Goal: Find specific page/section: Find specific page/section

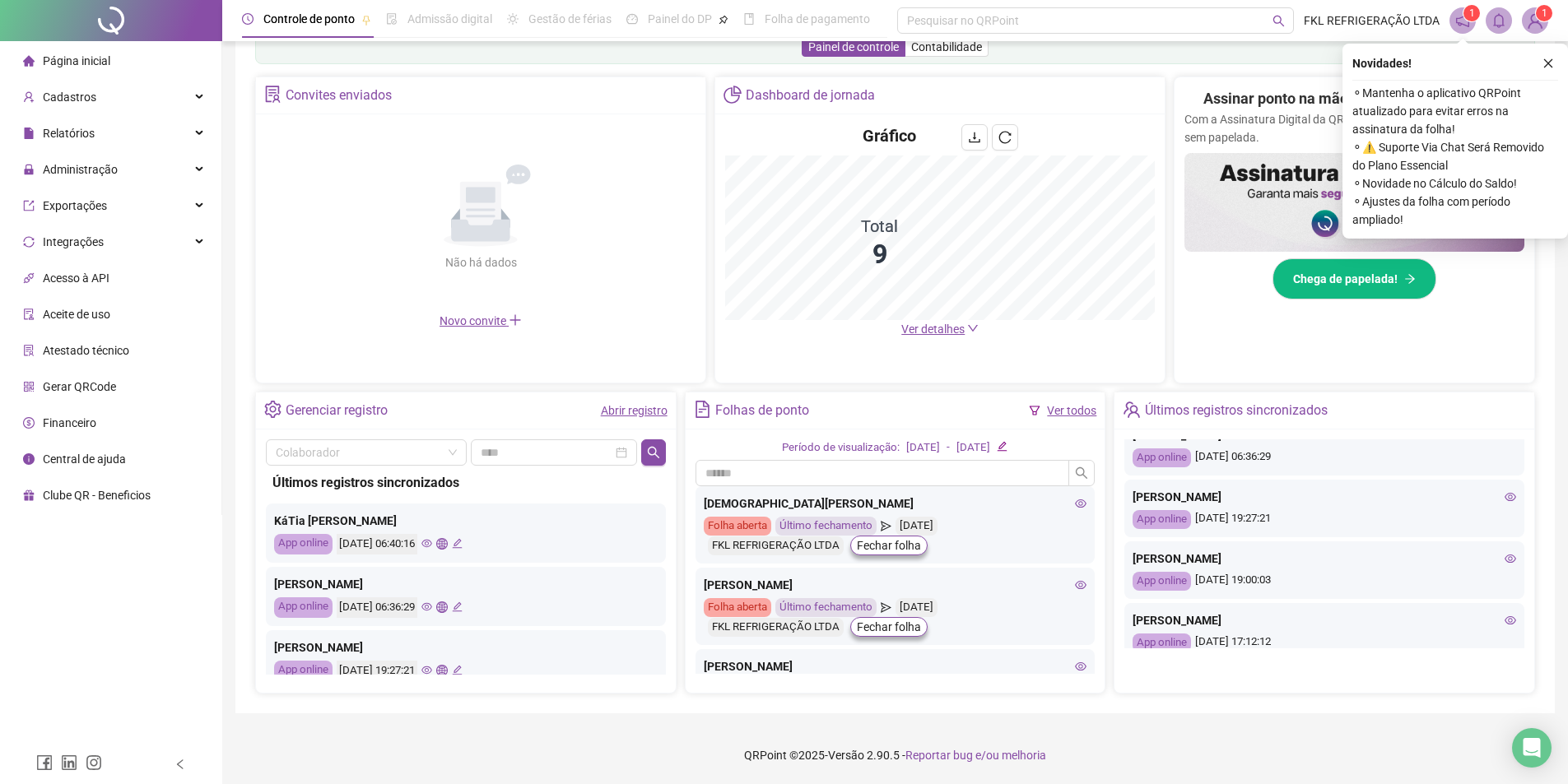
scroll to position [165, 0]
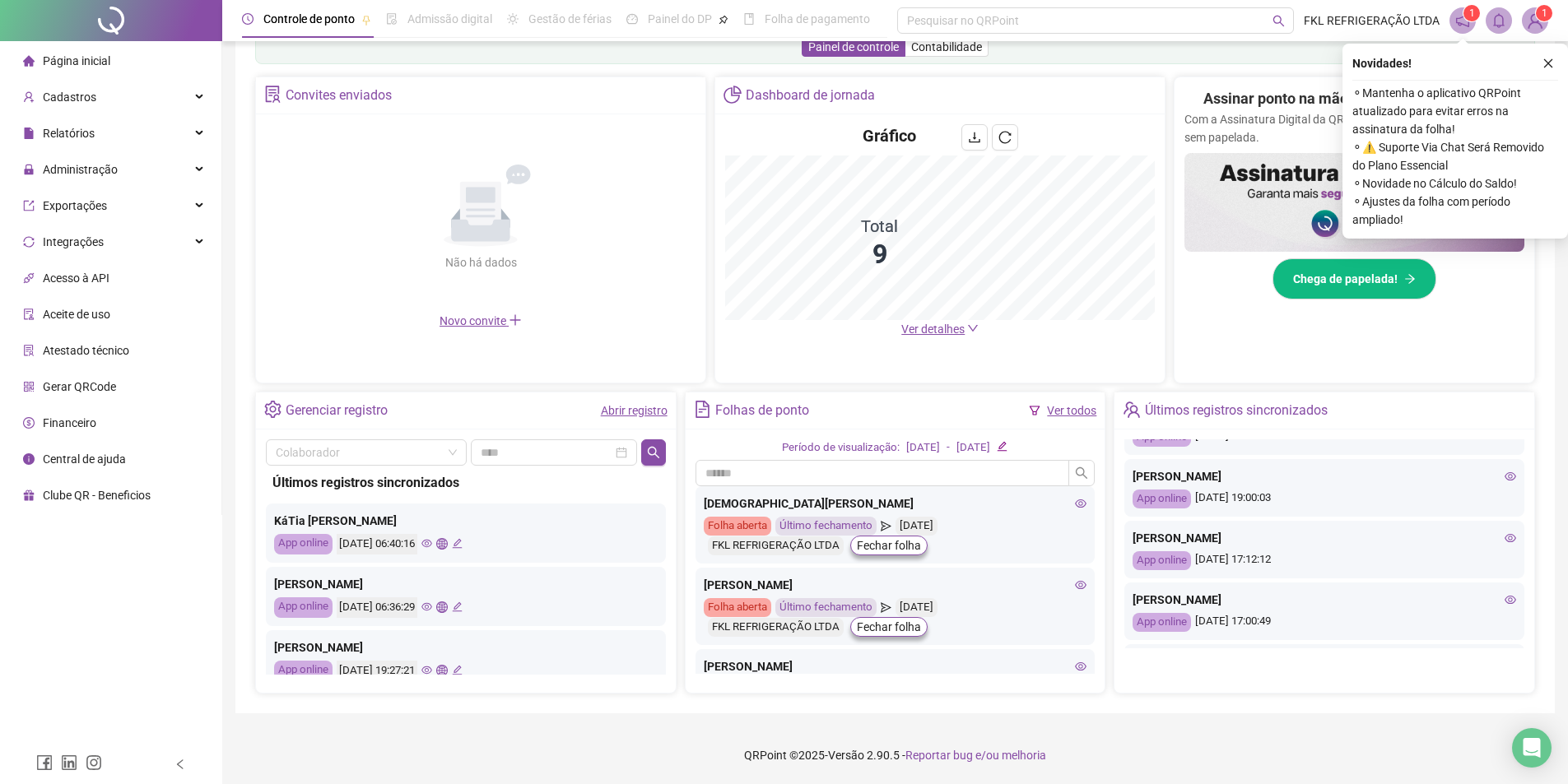
click at [1505, 537] on icon "eye" at bounding box center [1510, 538] width 12 height 9
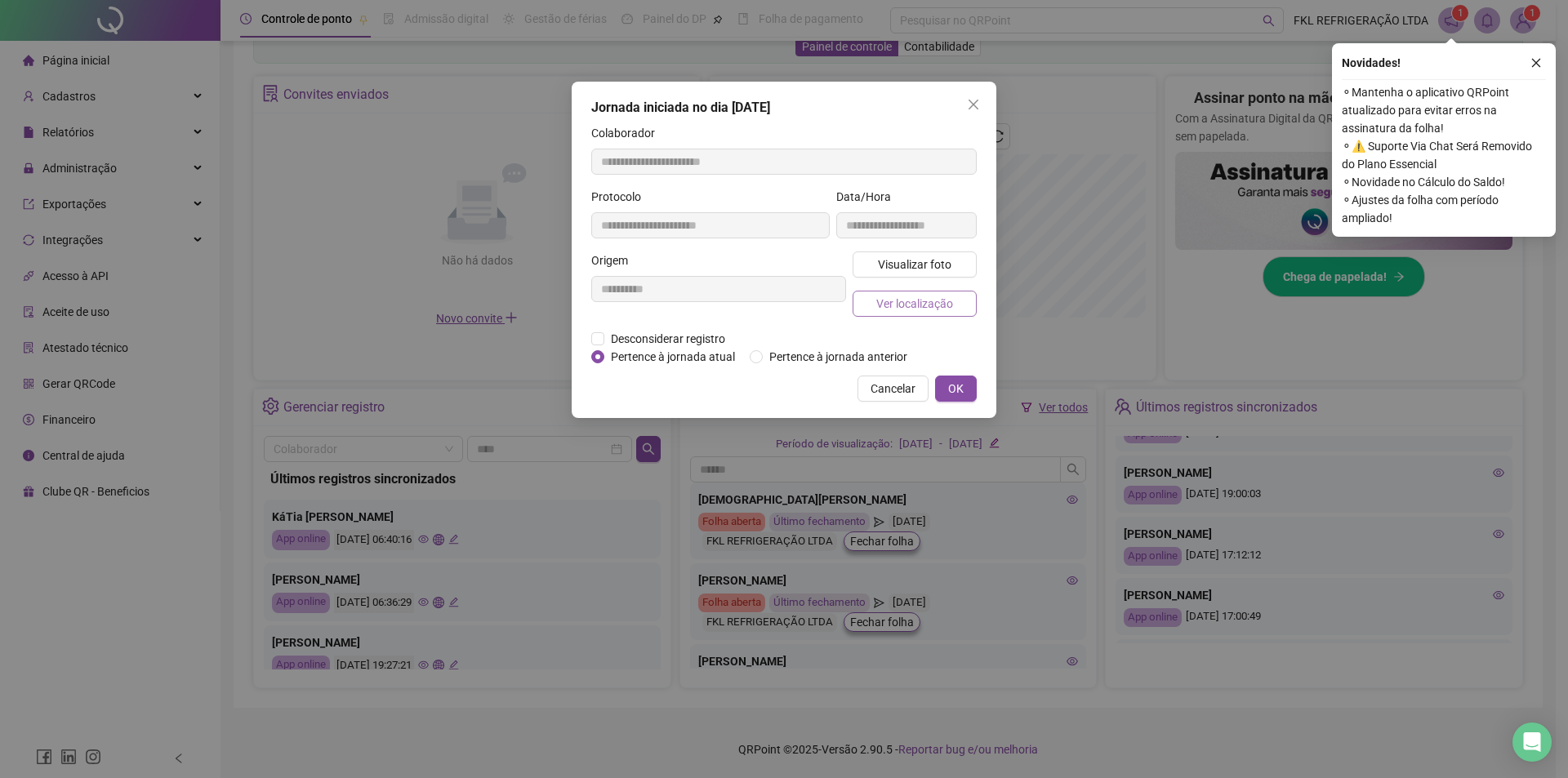
click at [935, 297] on span "Ver localização" at bounding box center [914, 303] width 77 height 18
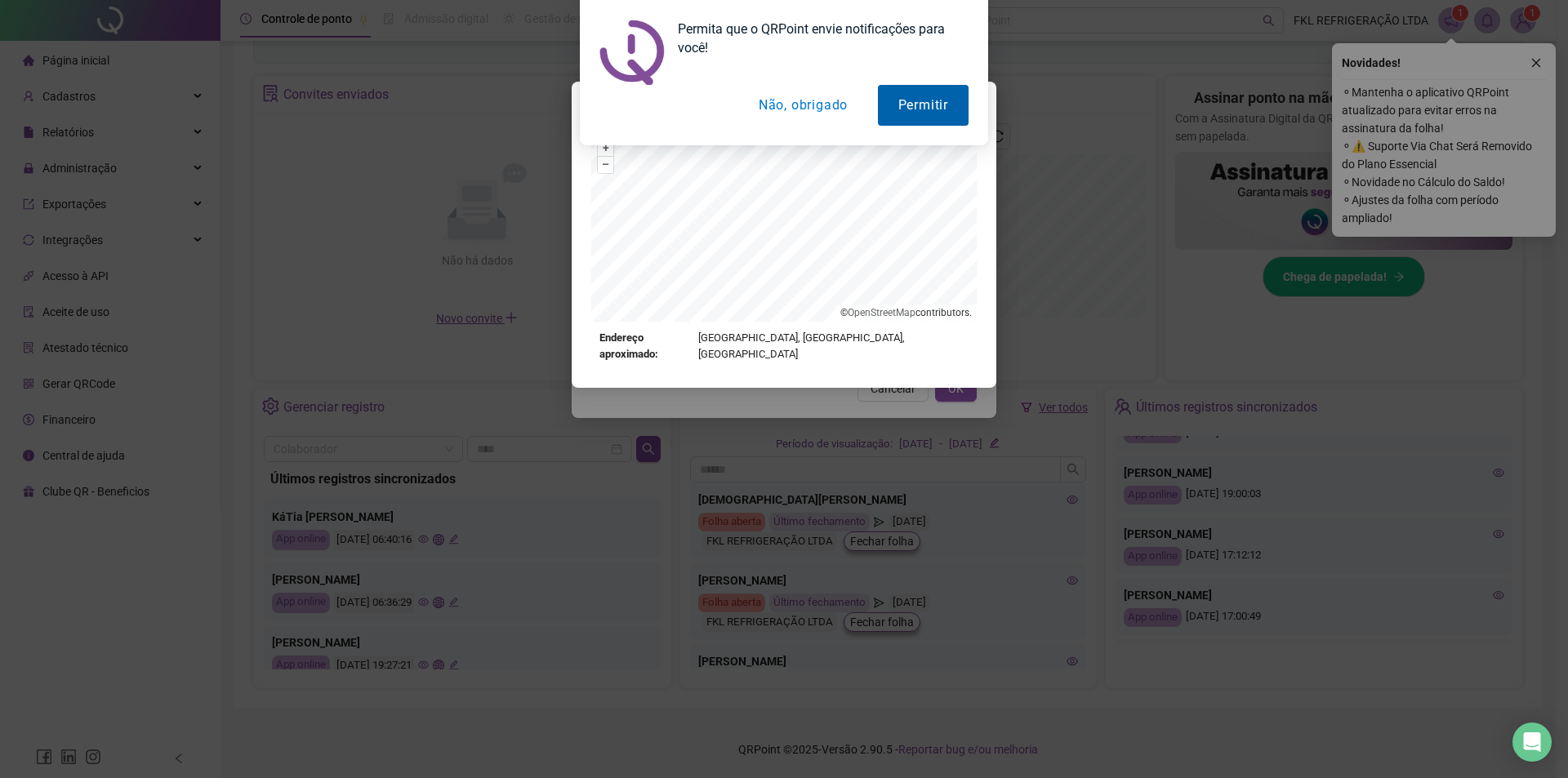
click at [941, 115] on button "Permitir" at bounding box center [923, 105] width 90 height 41
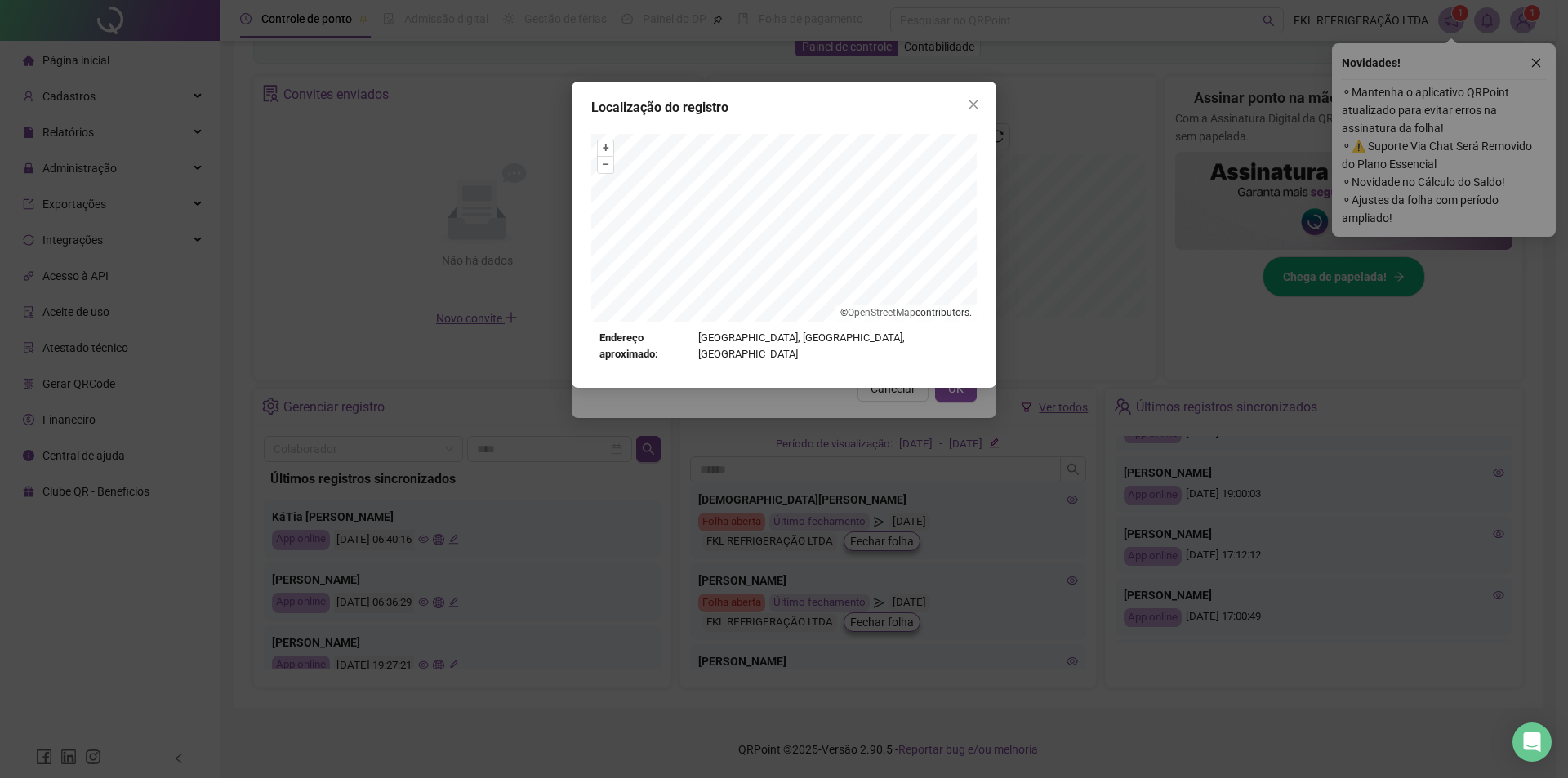
click at [1037, 95] on div "Localização do registro + – ⇧ › © OpenStreetMap contributors. Endereço aproxima…" at bounding box center [784, 389] width 1568 height 778
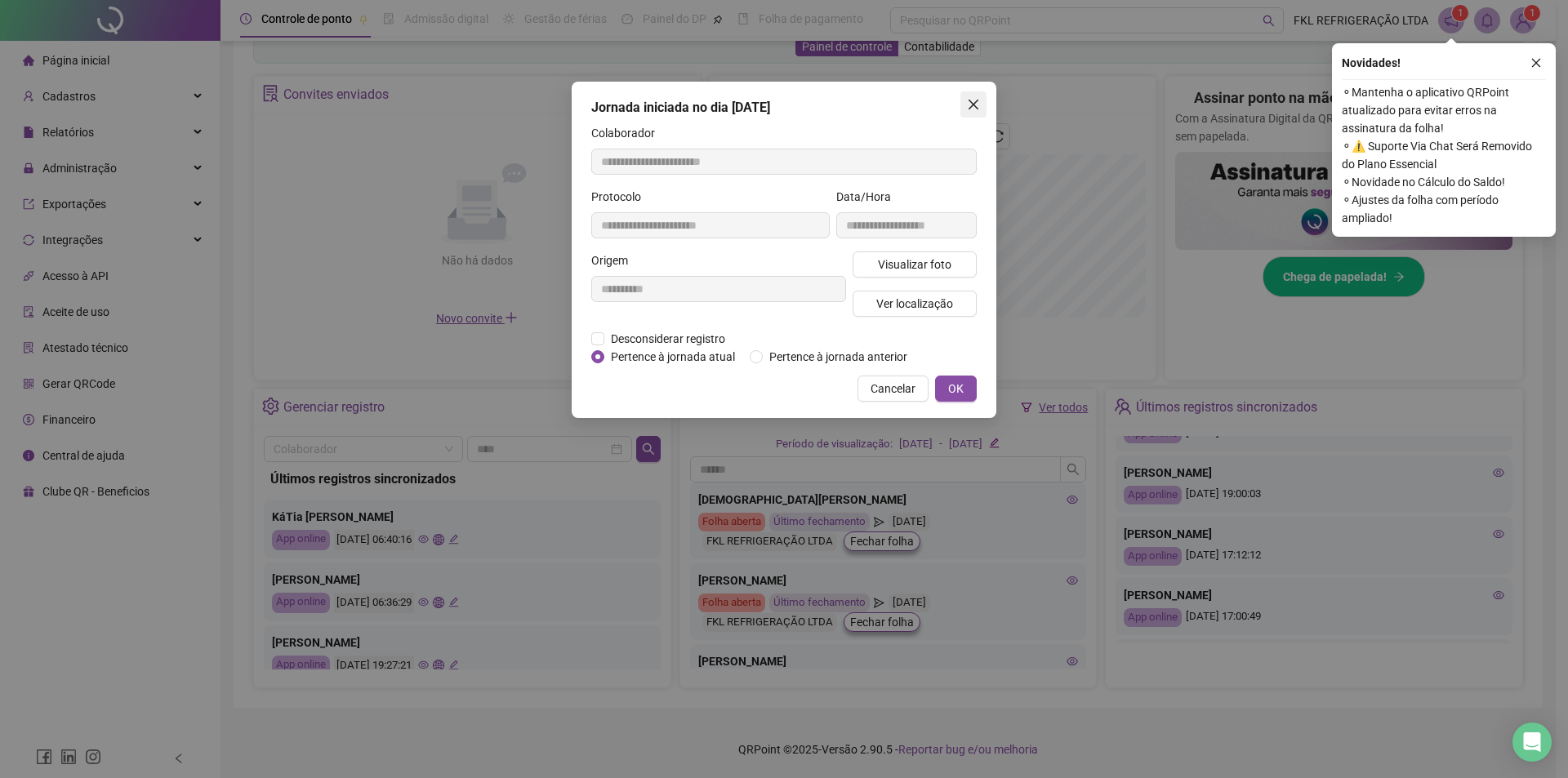
click at [970, 100] on icon "close" at bounding box center [973, 105] width 13 height 13
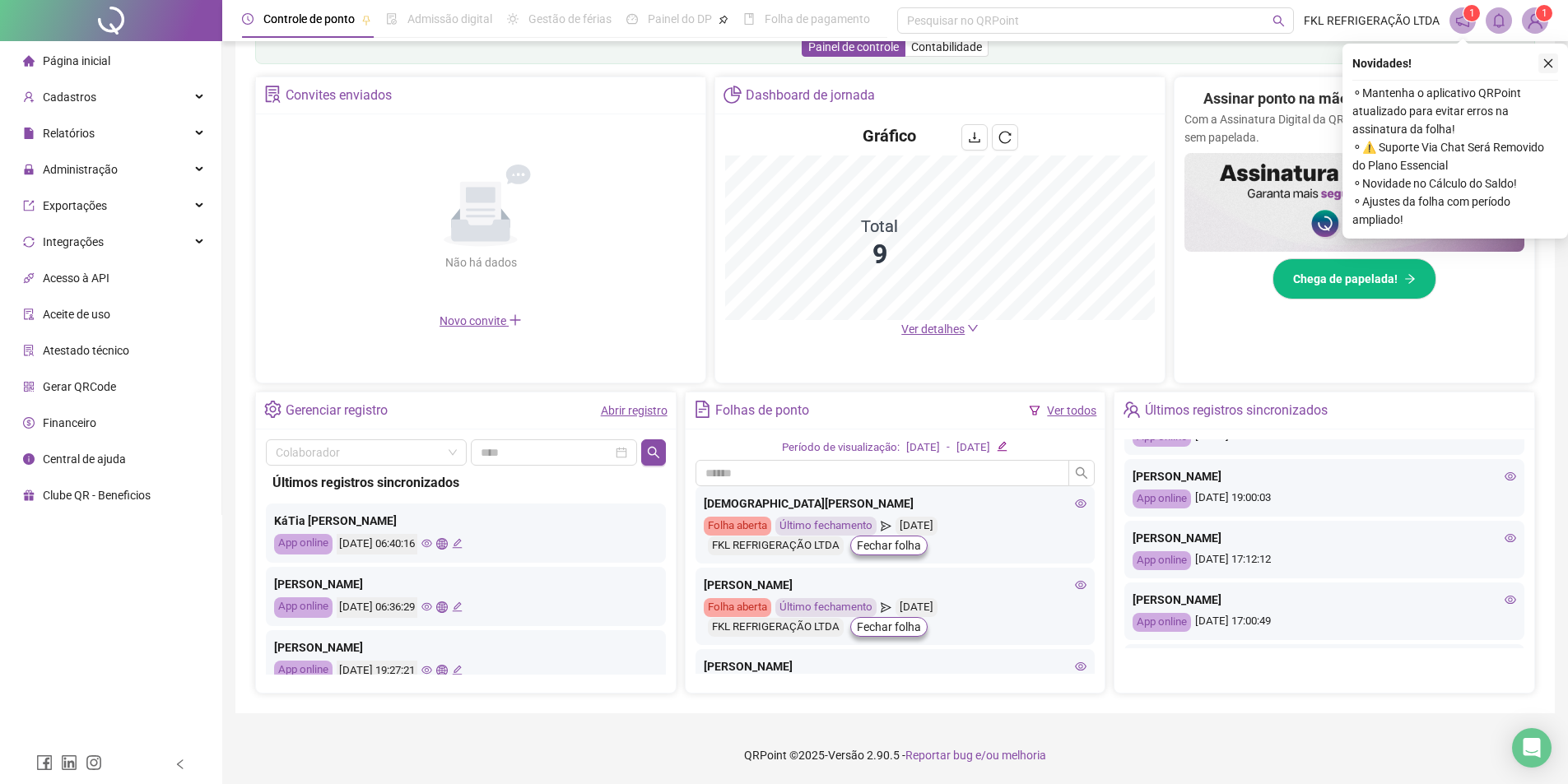
click at [1556, 64] on button "button" at bounding box center [1548, 63] width 20 height 20
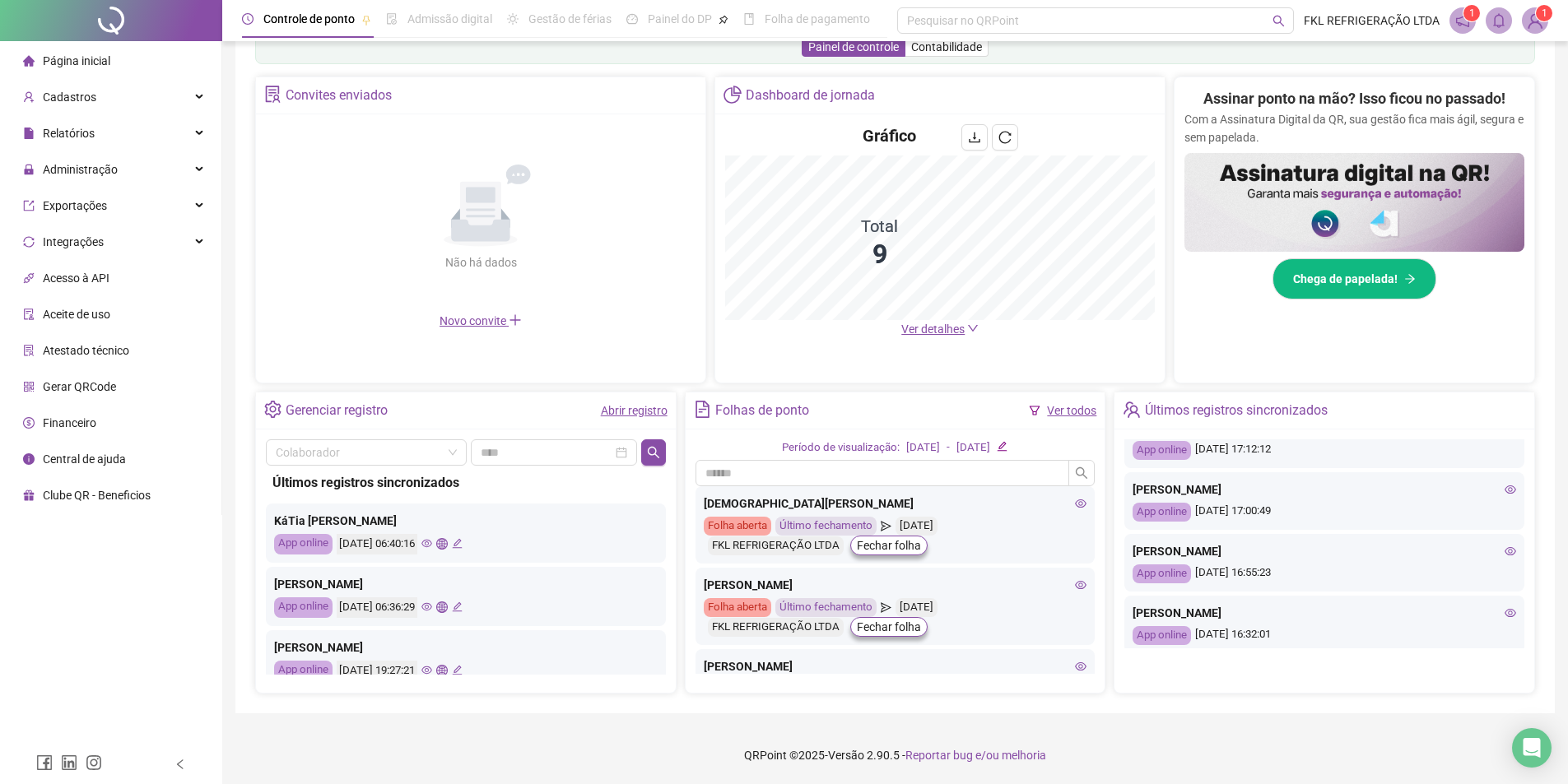
scroll to position [329, 0]
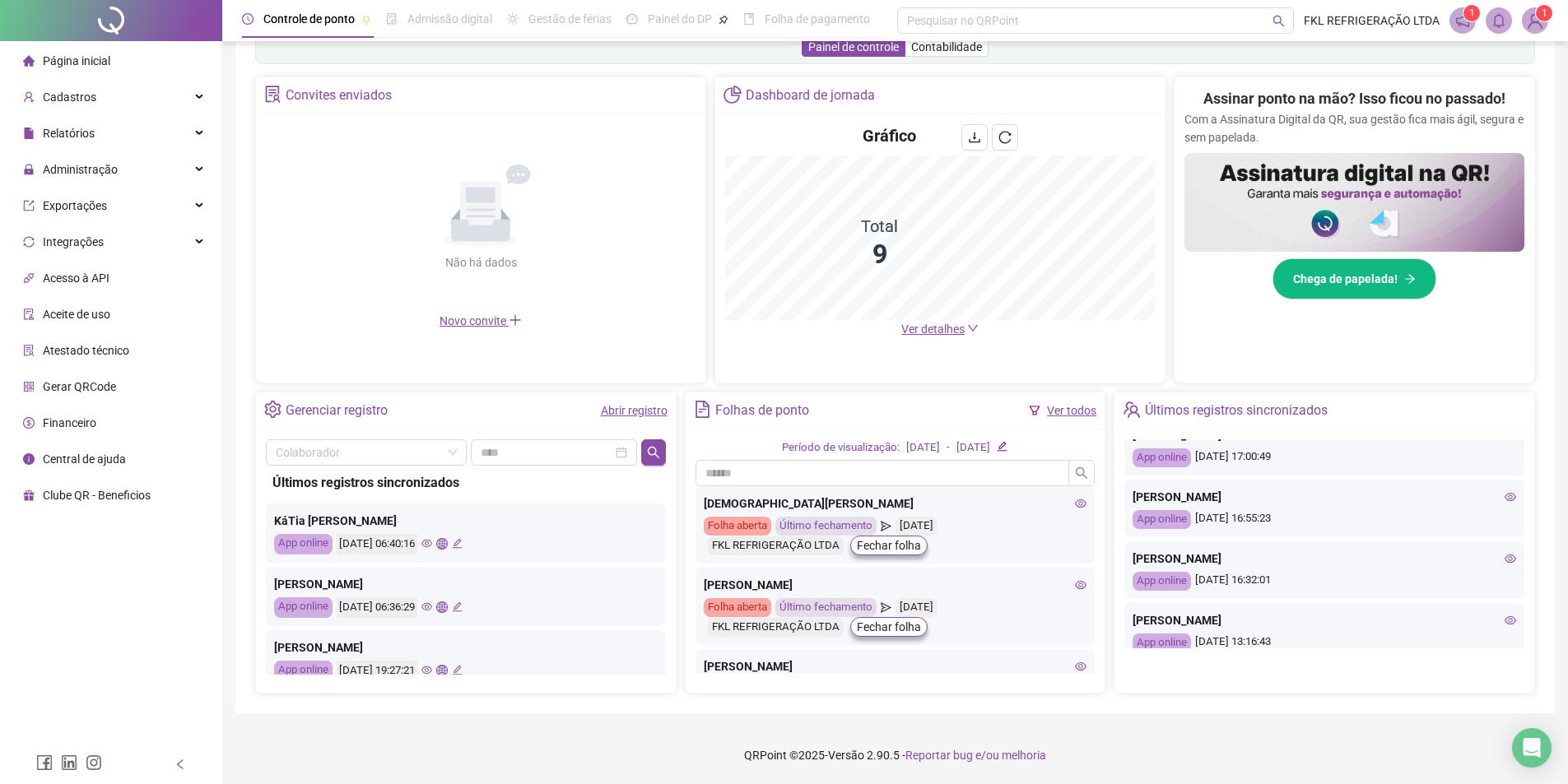
click at [1505, 500] on icon "eye" at bounding box center [1510, 496] width 12 height 12
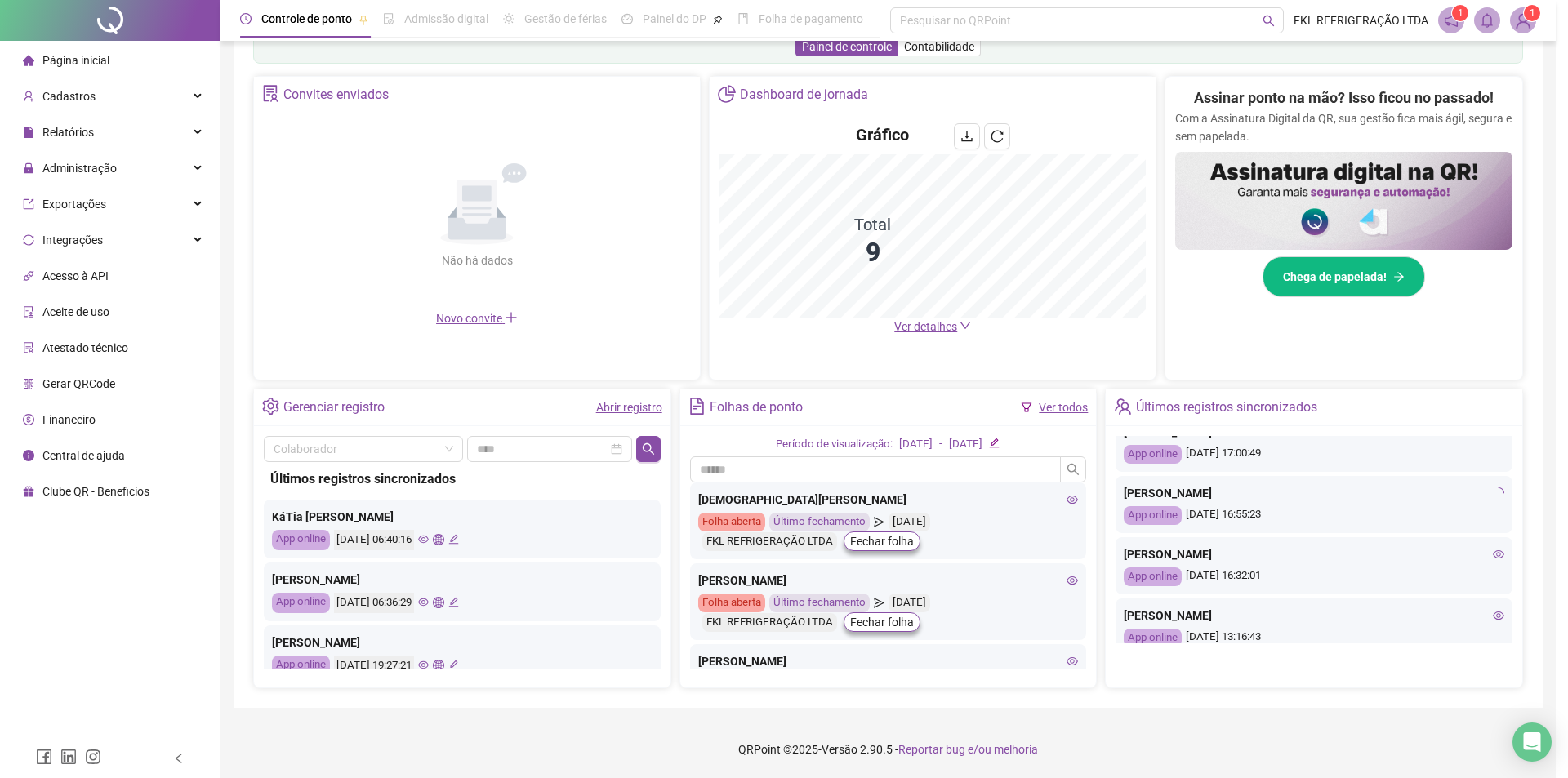
type input "**********"
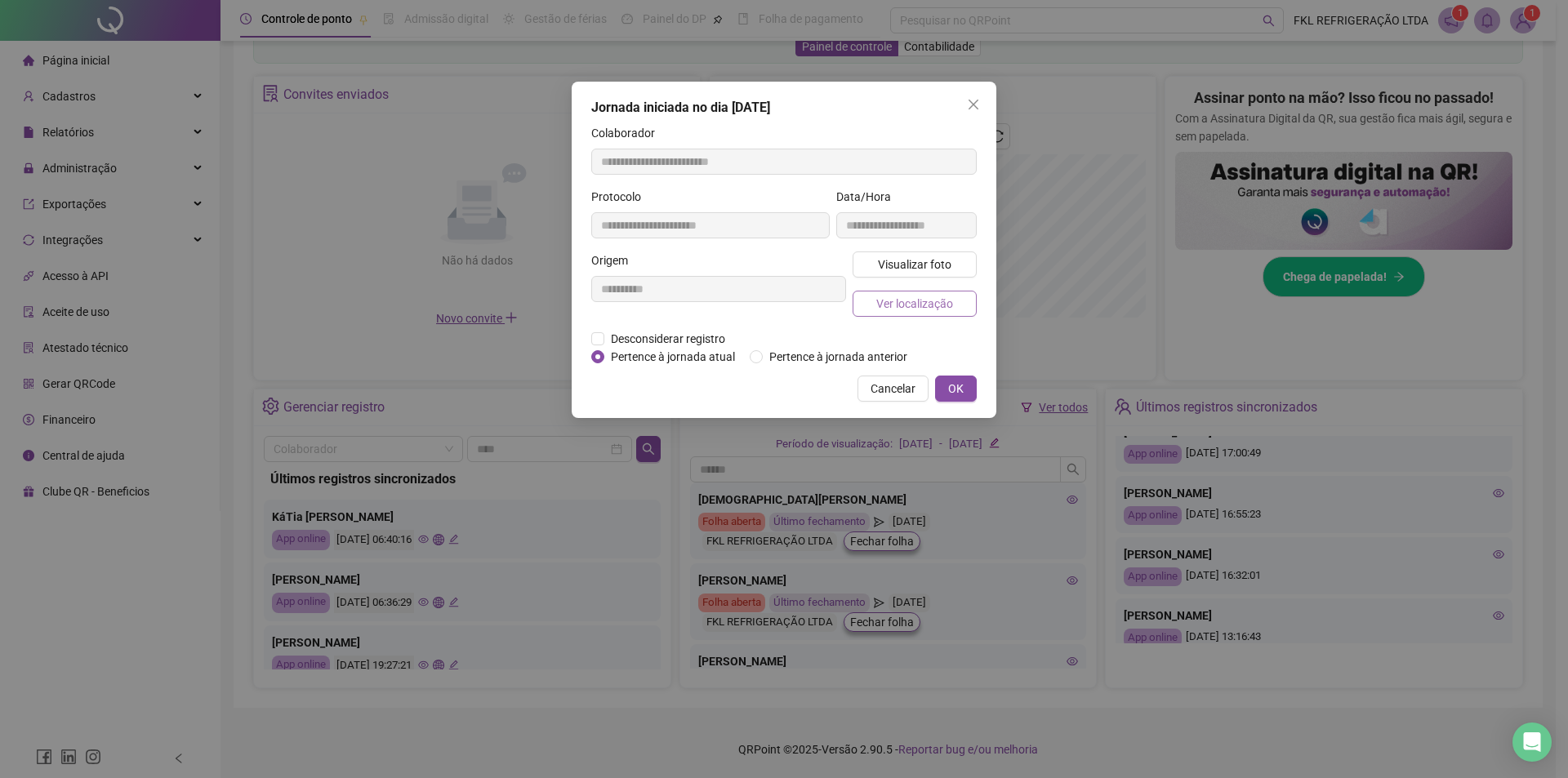
click at [943, 296] on span "Ver localização" at bounding box center [914, 303] width 77 height 18
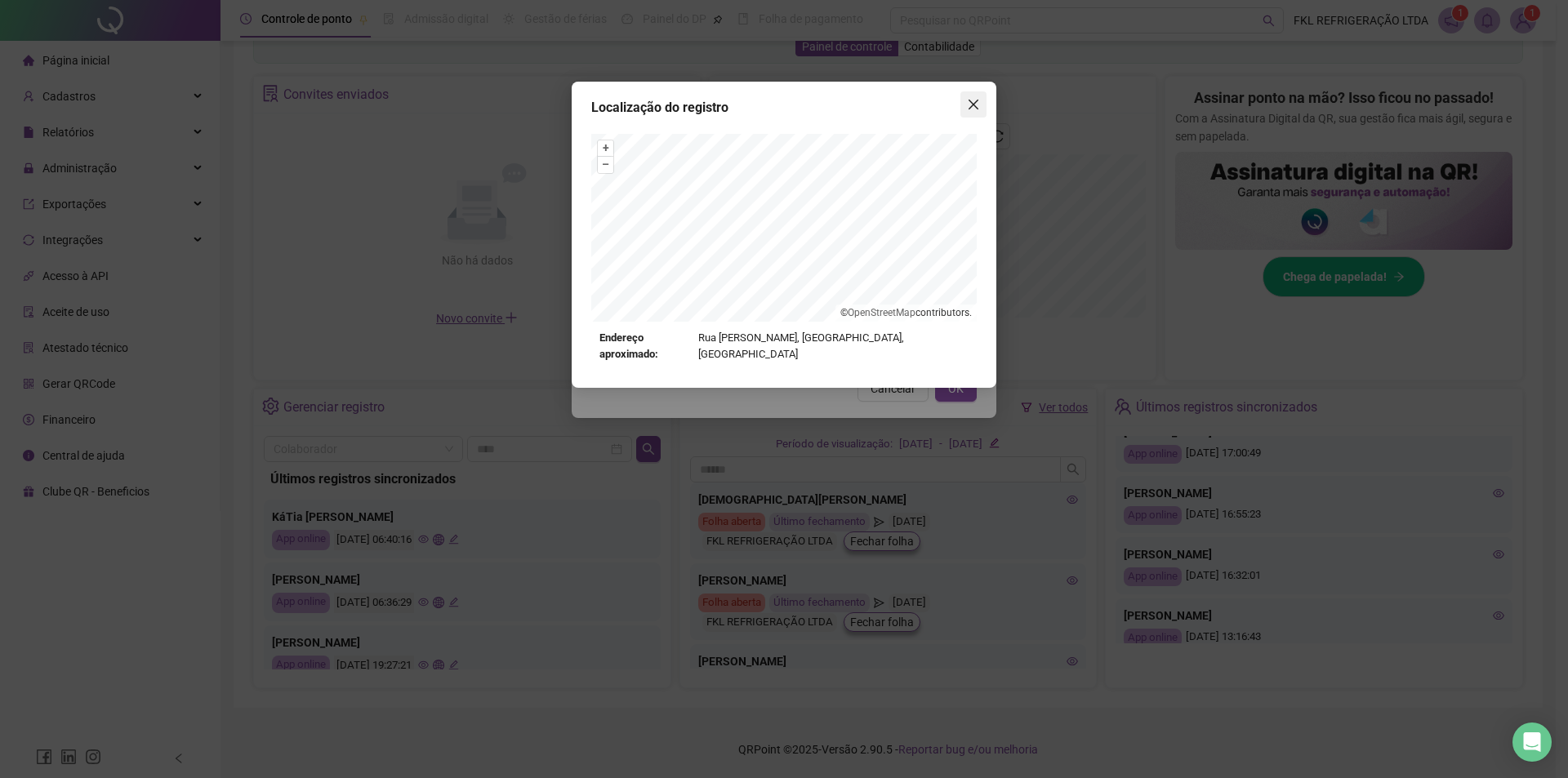
click at [979, 96] on button "Close" at bounding box center [972, 104] width 26 height 26
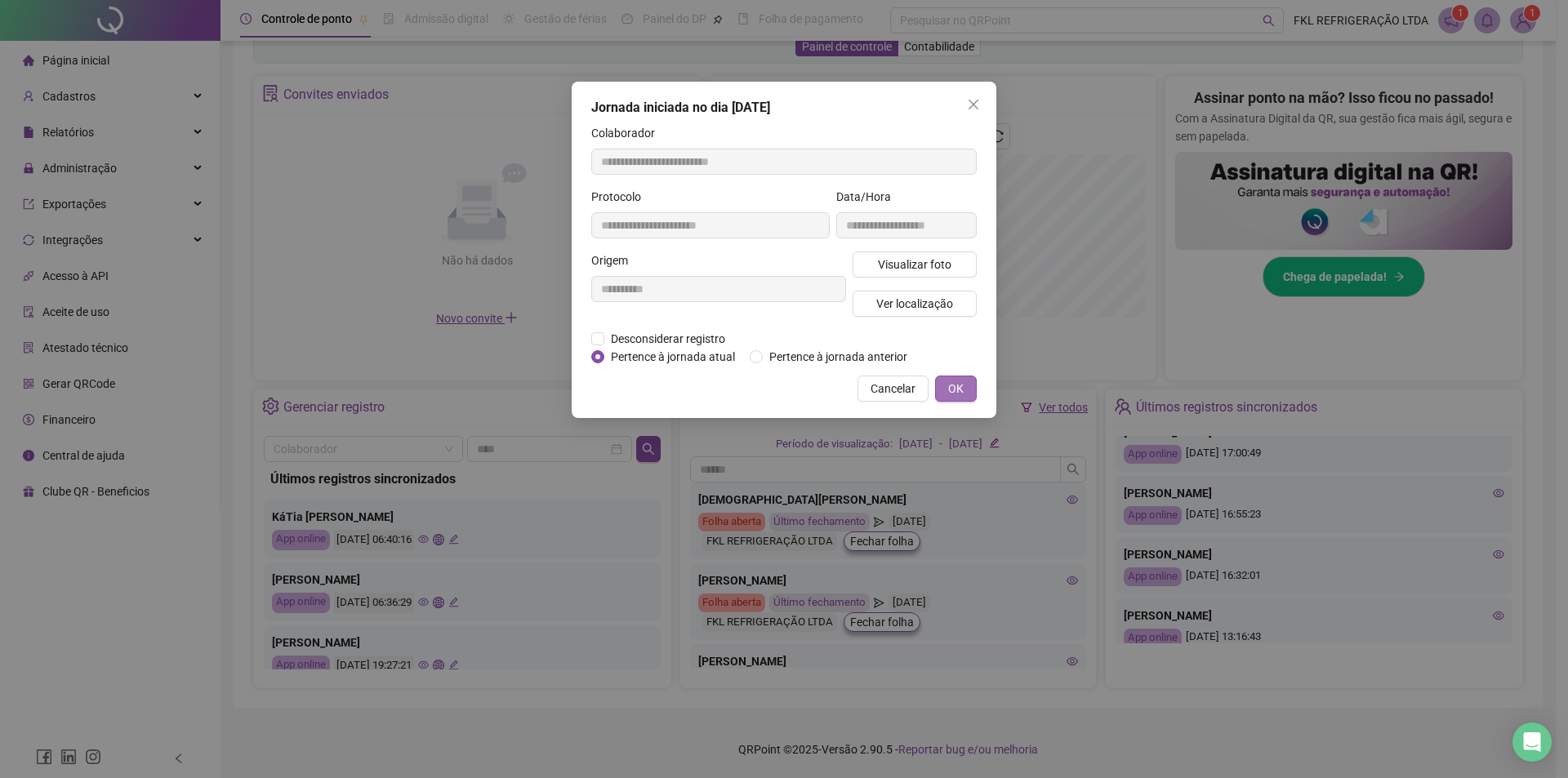
click at [968, 378] on button "OK" at bounding box center [956, 388] width 42 height 26
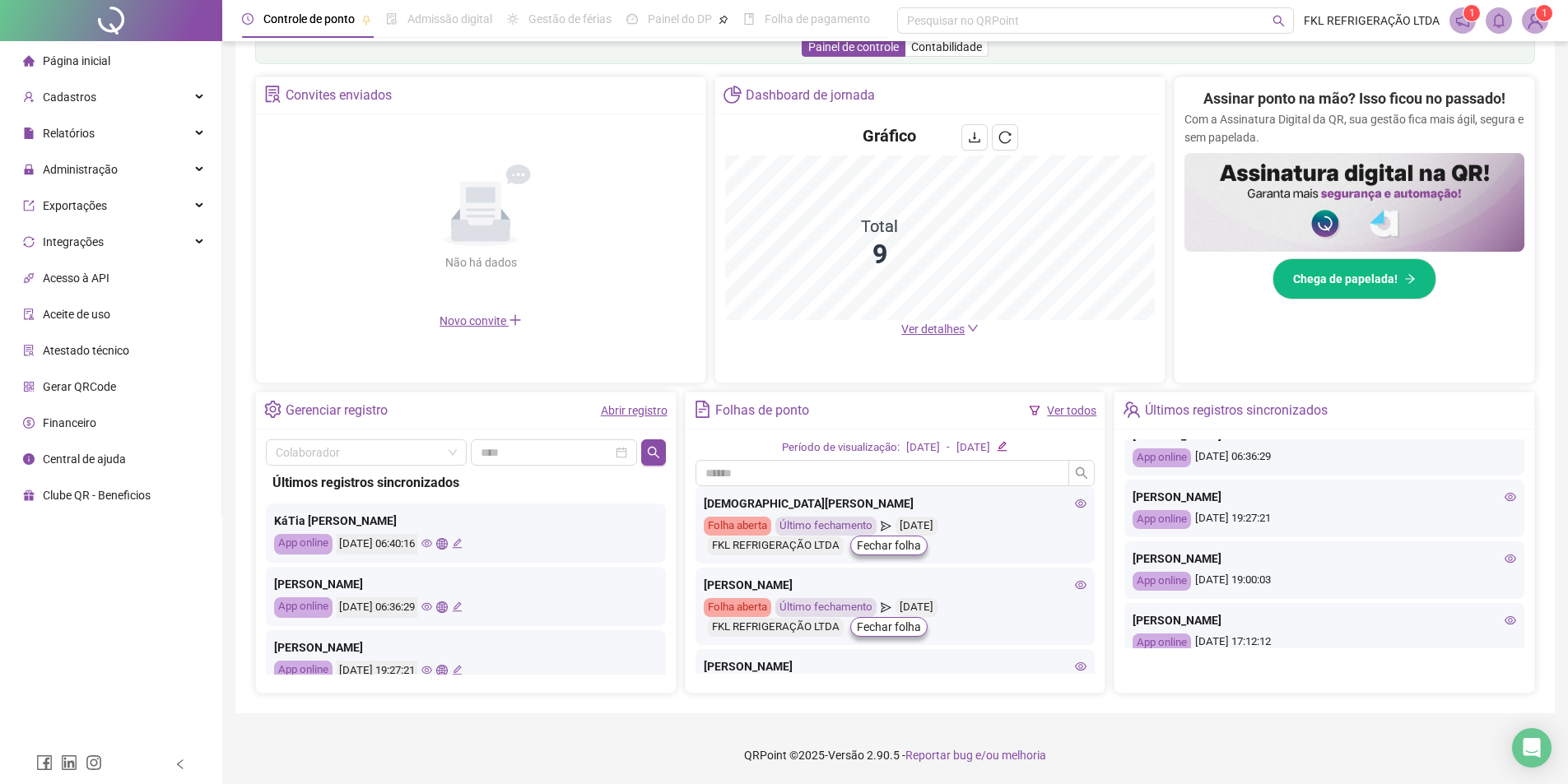
scroll to position [0, 0]
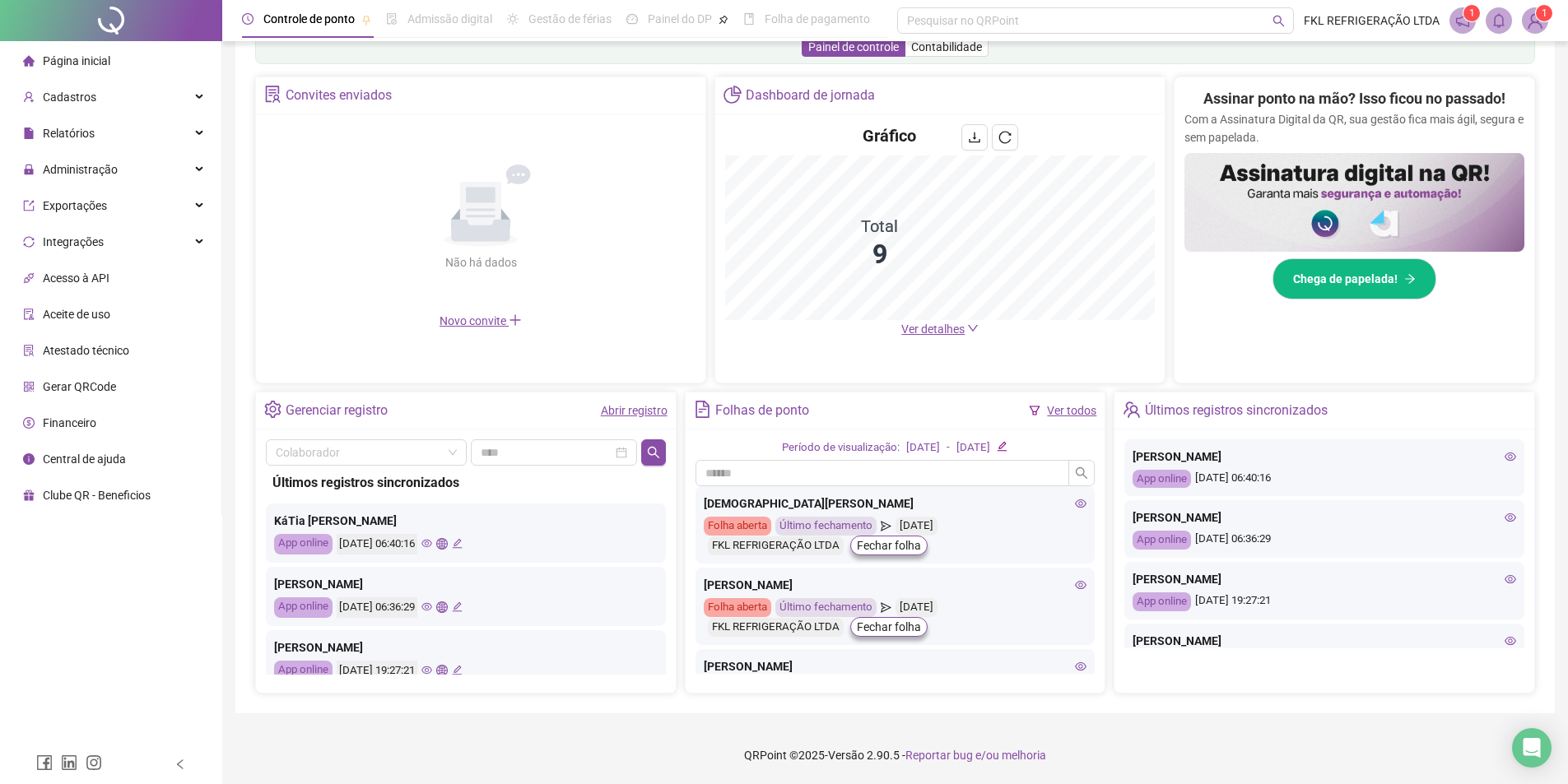
click at [77, 61] on span "Página inicial" at bounding box center [77, 61] width 67 height 13
